Goal: Find contact information: Find contact information

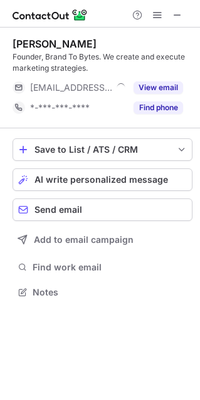
scroll to position [283, 199]
click at [160, 18] on span at bounding box center [157, 15] width 10 height 10
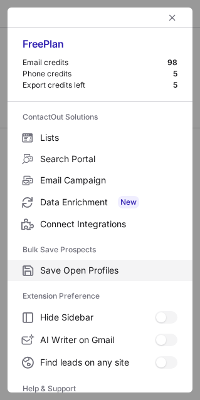
scroll to position [121, 0]
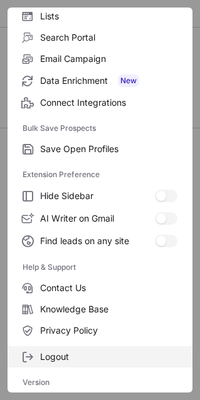
click at [63, 351] on span "Logout" at bounding box center [108, 356] width 137 height 11
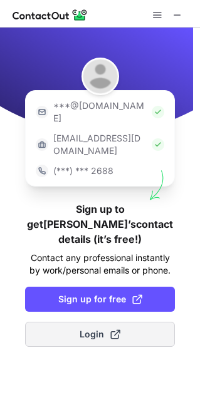
click at [169, 322] on button "Login" at bounding box center [100, 334] width 150 height 25
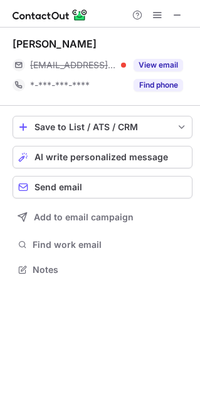
scroll to position [6, 6]
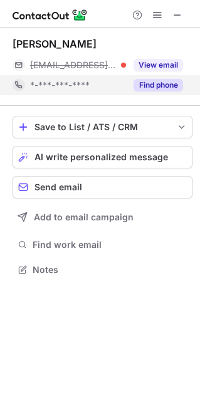
click at [170, 83] on button "Find phone" at bounding box center [157, 85] width 49 height 13
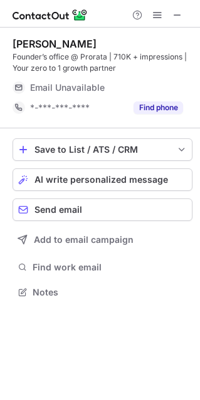
scroll to position [283, 199]
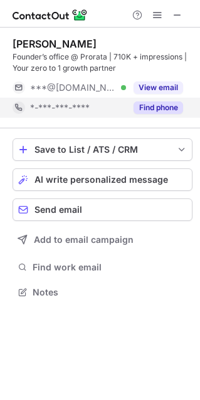
click at [154, 110] on button "Find phone" at bounding box center [157, 107] width 49 height 13
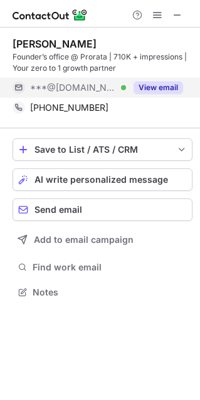
click at [155, 93] on button "View email" at bounding box center [157, 87] width 49 height 13
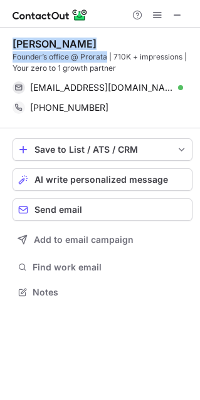
drag, startPoint x: 9, startPoint y: 41, endPoint x: 109, endPoint y: 52, distance: 100.7
click at [109, 52] on div "Aashi Agarwal Founder’s office @ Prorata | 710K + impressions | Your zero to 1 …" at bounding box center [100, 169] width 200 height 283
copy div "Aashi Agarwal Founder’s office @ Prorata"
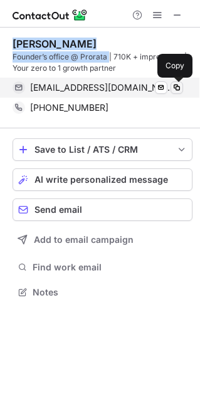
click at [177, 93] on button at bounding box center [176, 87] width 13 height 13
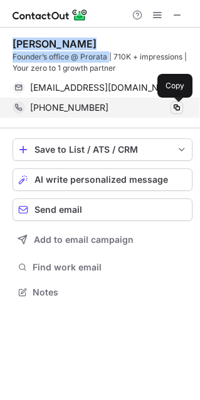
click at [173, 109] on span at bounding box center [176, 108] width 10 height 10
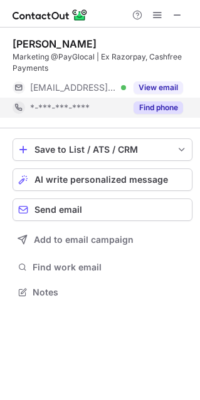
click at [169, 109] on button "Find phone" at bounding box center [157, 107] width 49 height 13
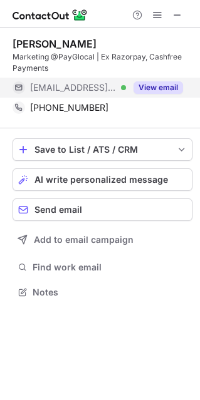
click at [170, 89] on button "View email" at bounding box center [157, 87] width 49 height 13
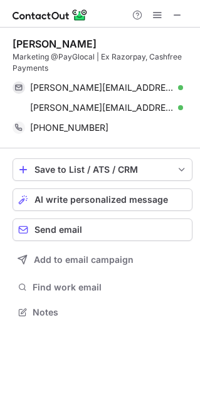
scroll to position [303, 199]
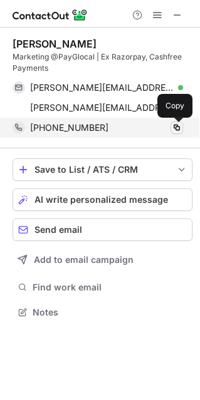
click at [177, 130] on span at bounding box center [176, 128] width 10 height 10
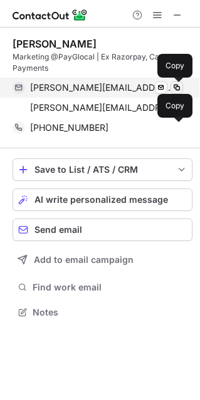
click at [178, 88] on span at bounding box center [176, 88] width 10 height 10
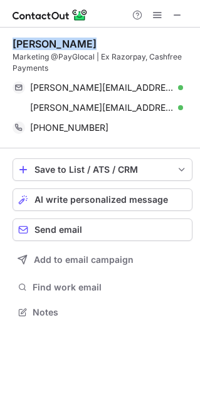
drag, startPoint x: 9, startPoint y: 42, endPoint x: 128, endPoint y: 41, distance: 118.3
click at [128, 41] on div "Harshitha Rao Marketing @PayGlocal | Ex Razorpay, Cashfree Payments harshitha.r…" at bounding box center [100, 179] width 200 height 303
copy div "Harshitha Rao"
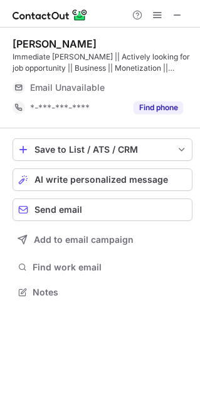
scroll to position [283, 199]
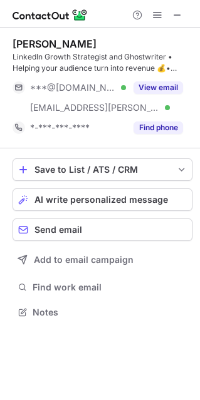
scroll to position [303, 199]
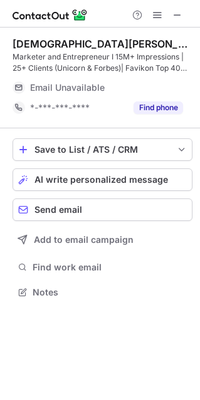
scroll to position [303, 199]
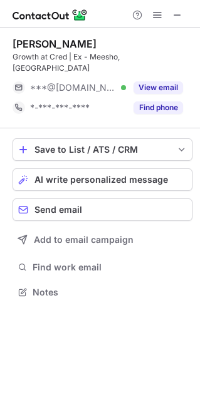
scroll to position [6, 6]
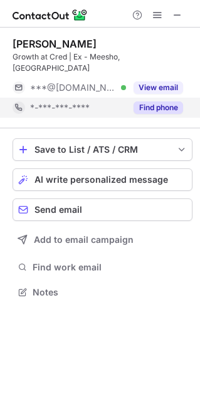
click at [169, 101] on button "Find phone" at bounding box center [157, 107] width 49 height 13
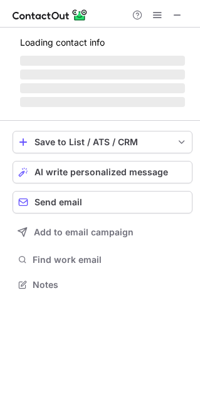
scroll to position [283, 199]
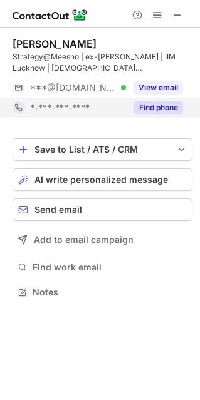
click at [159, 106] on button "Find phone" at bounding box center [157, 107] width 49 height 13
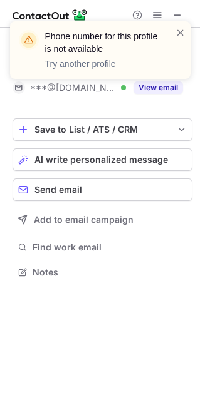
scroll to position [263, 199]
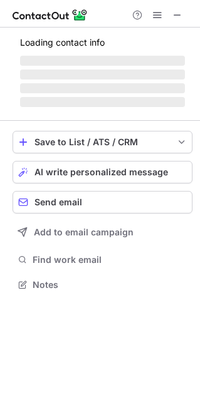
scroll to position [283, 199]
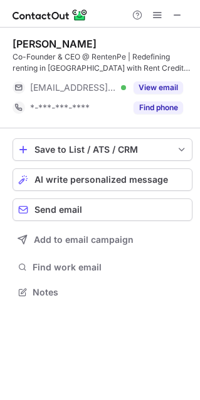
scroll to position [283, 199]
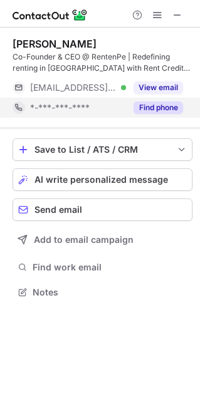
click at [167, 108] on button "Find phone" at bounding box center [157, 107] width 49 height 13
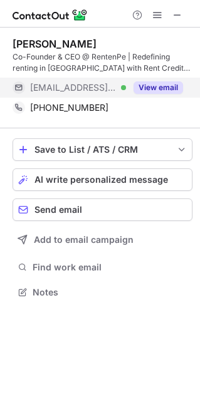
click at [165, 87] on button "View email" at bounding box center [157, 87] width 49 height 13
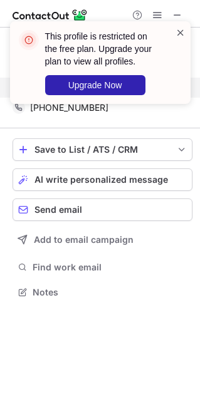
click at [178, 33] on span at bounding box center [180, 32] width 10 height 13
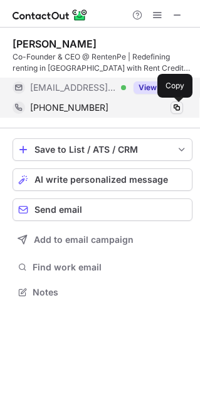
click at [175, 106] on span at bounding box center [176, 108] width 10 height 10
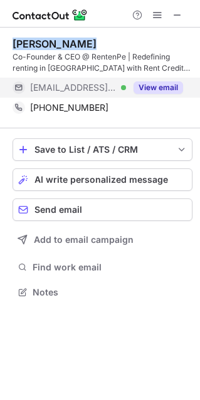
drag, startPoint x: 14, startPoint y: 42, endPoint x: 128, endPoint y: 42, distance: 114.5
click at [128, 42] on div "Sarika Shetty" at bounding box center [103, 44] width 180 height 13
copy div "Sarika Shetty"
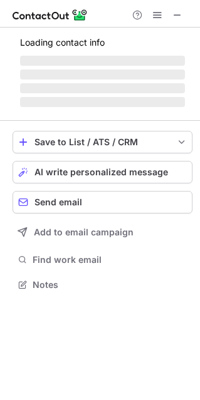
scroll to position [6, 6]
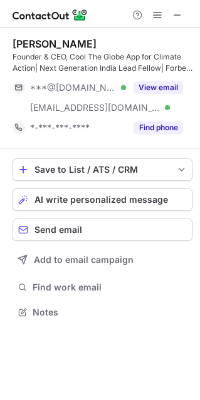
scroll to position [303, 199]
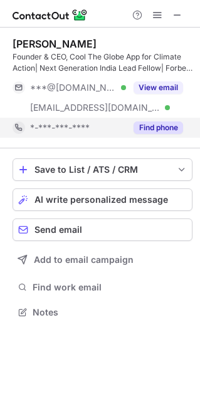
click at [153, 127] on button "Find phone" at bounding box center [157, 127] width 49 height 13
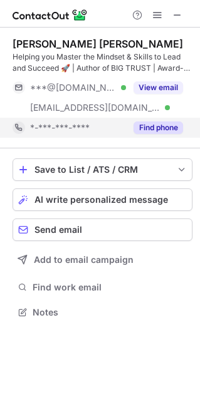
click at [159, 125] on button "Find phone" at bounding box center [157, 127] width 49 height 13
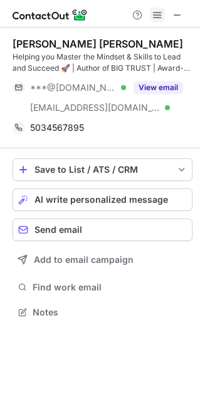
click at [158, 17] on span at bounding box center [157, 15] width 10 height 10
